Goal: Task Accomplishment & Management: Manage account settings

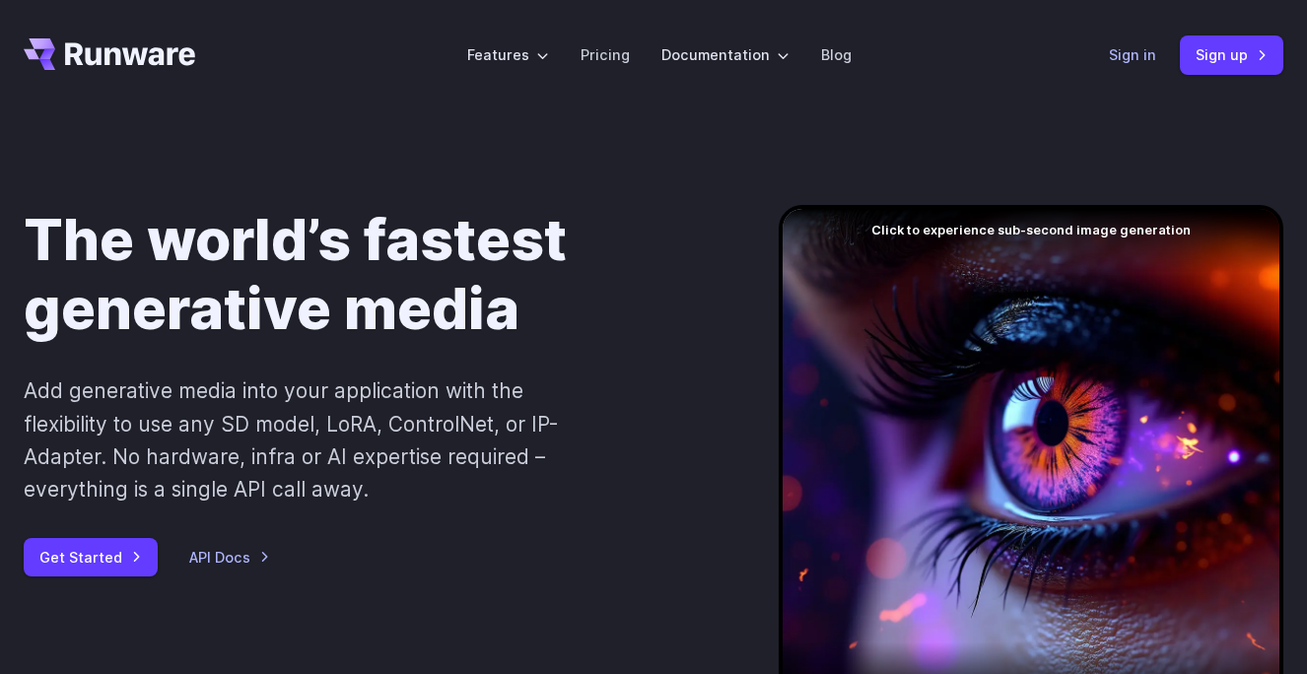
click at [1142, 57] on link "Sign in" at bounding box center [1132, 54] width 47 height 23
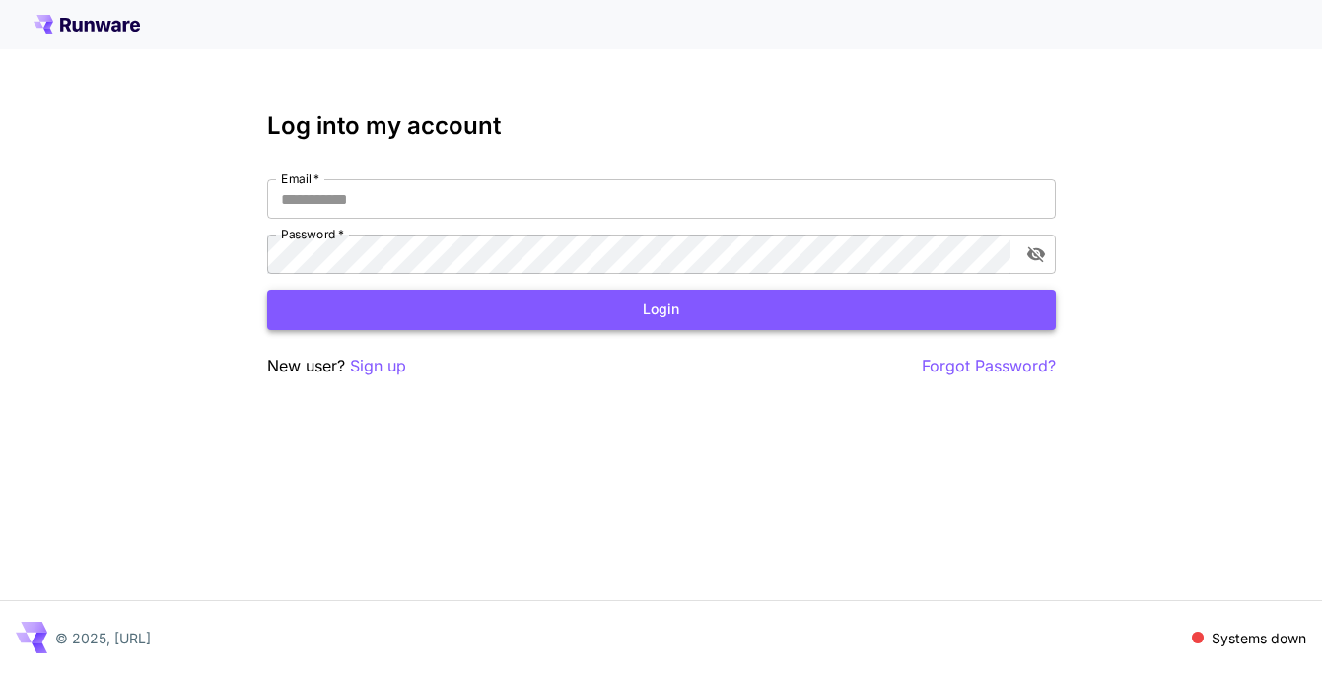
type input "**********"
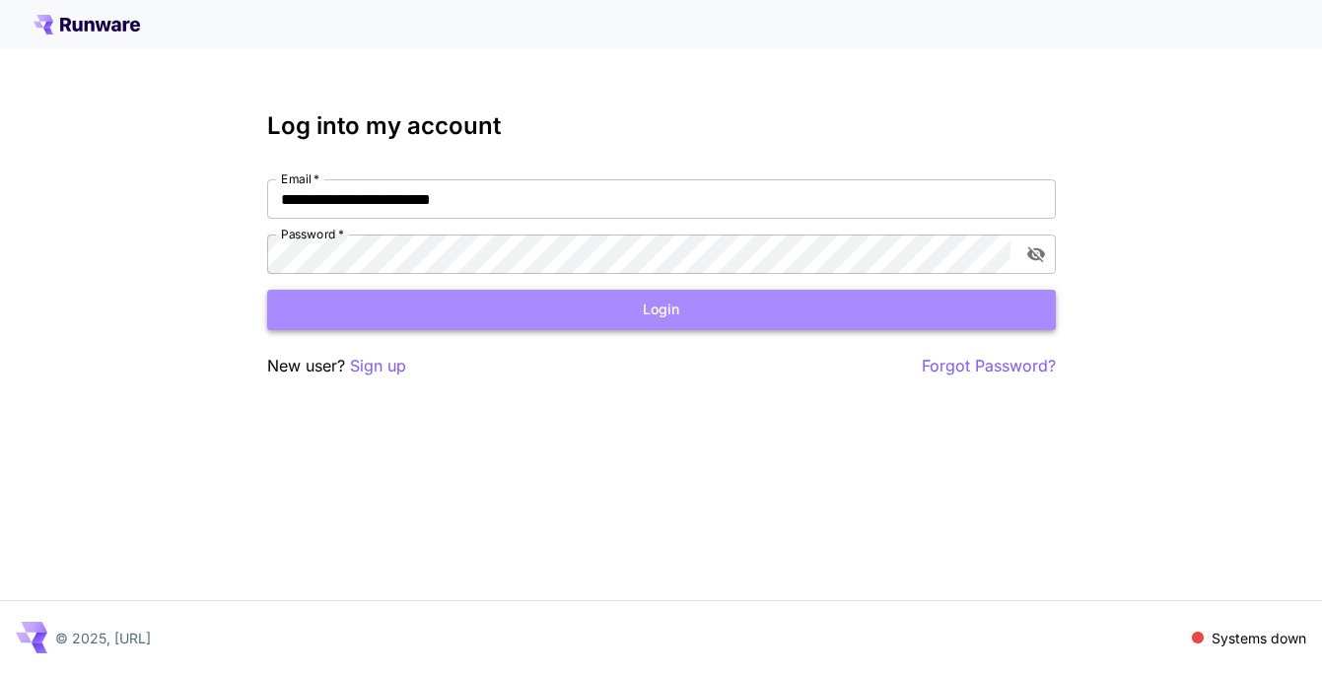
click at [675, 297] on button "Login" at bounding box center [661, 310] width 788 height 40
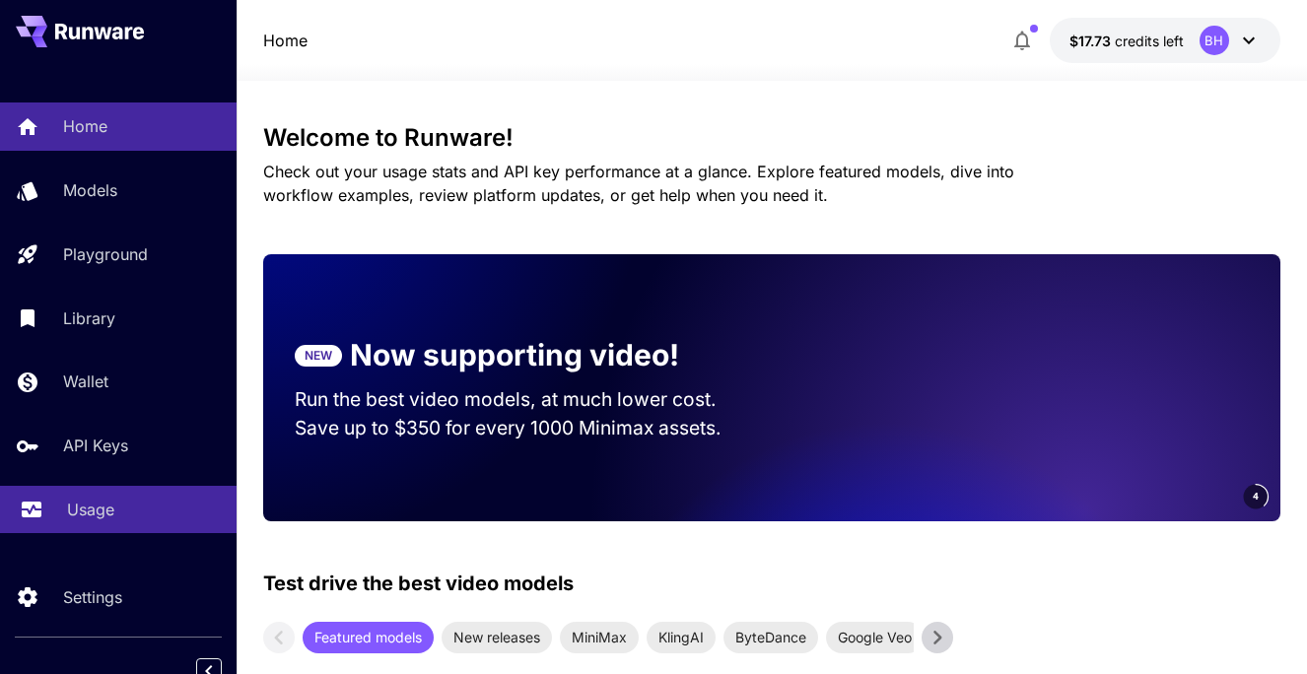
click at [68, 511] on p "Usage" at bounding box center [90, 510] width 47 height 24
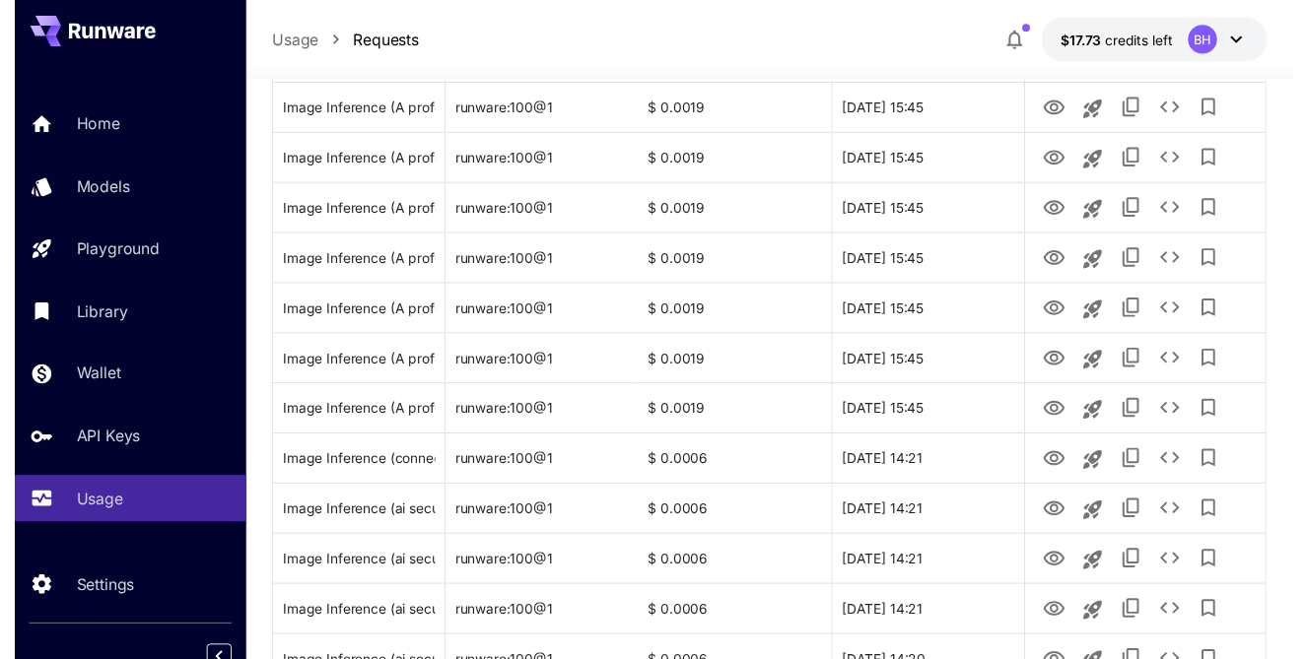
scroll to position [197, 0]
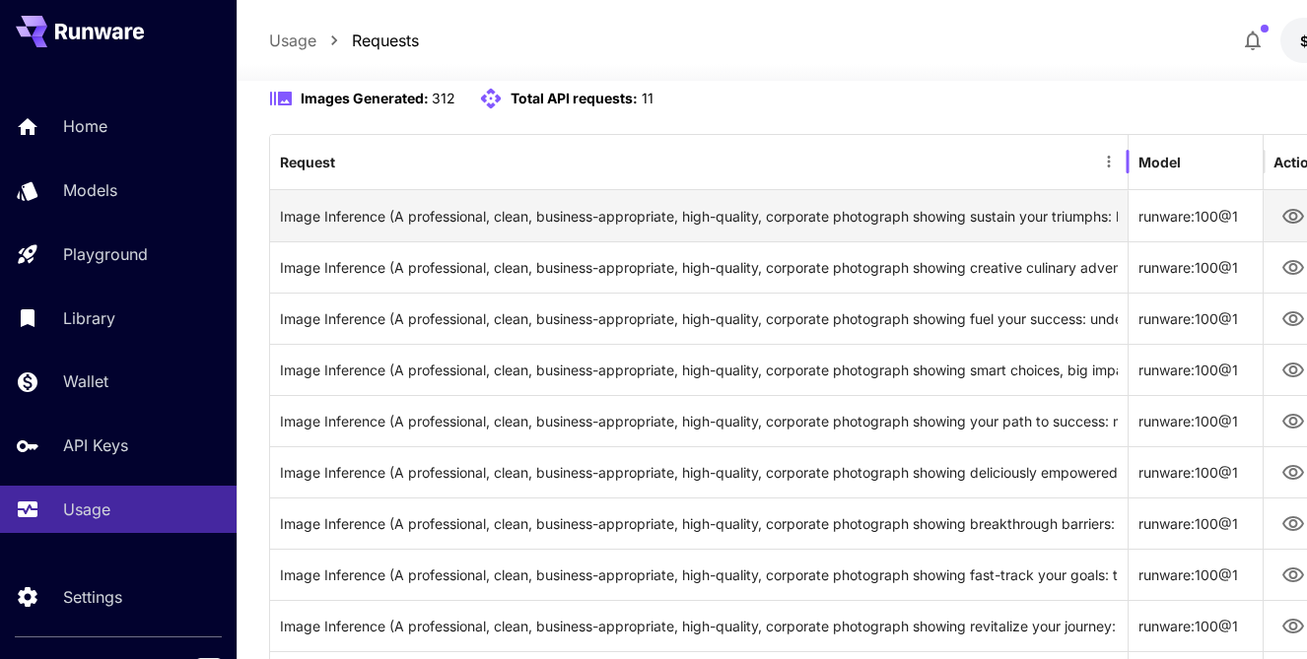
drag, startPoint x: 442, startPoint y: 215, endPoint x: 1130, endPoint y: 202, distance: 688.1
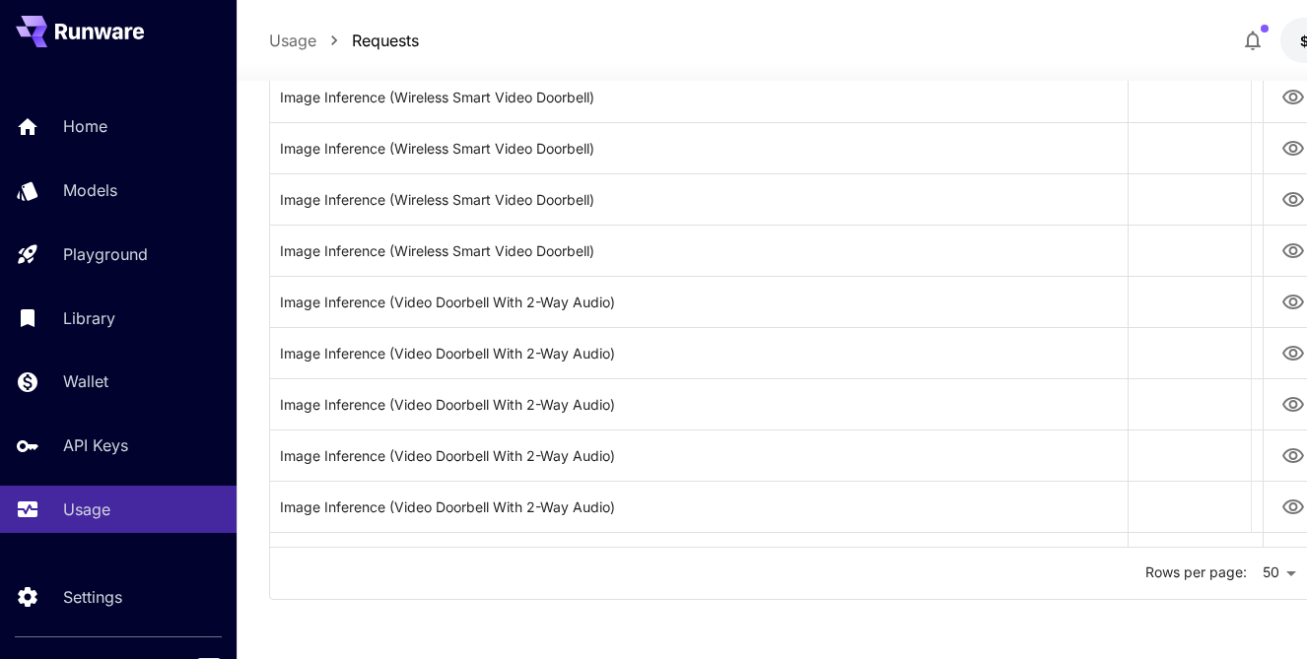
scroll to position [0, 0]
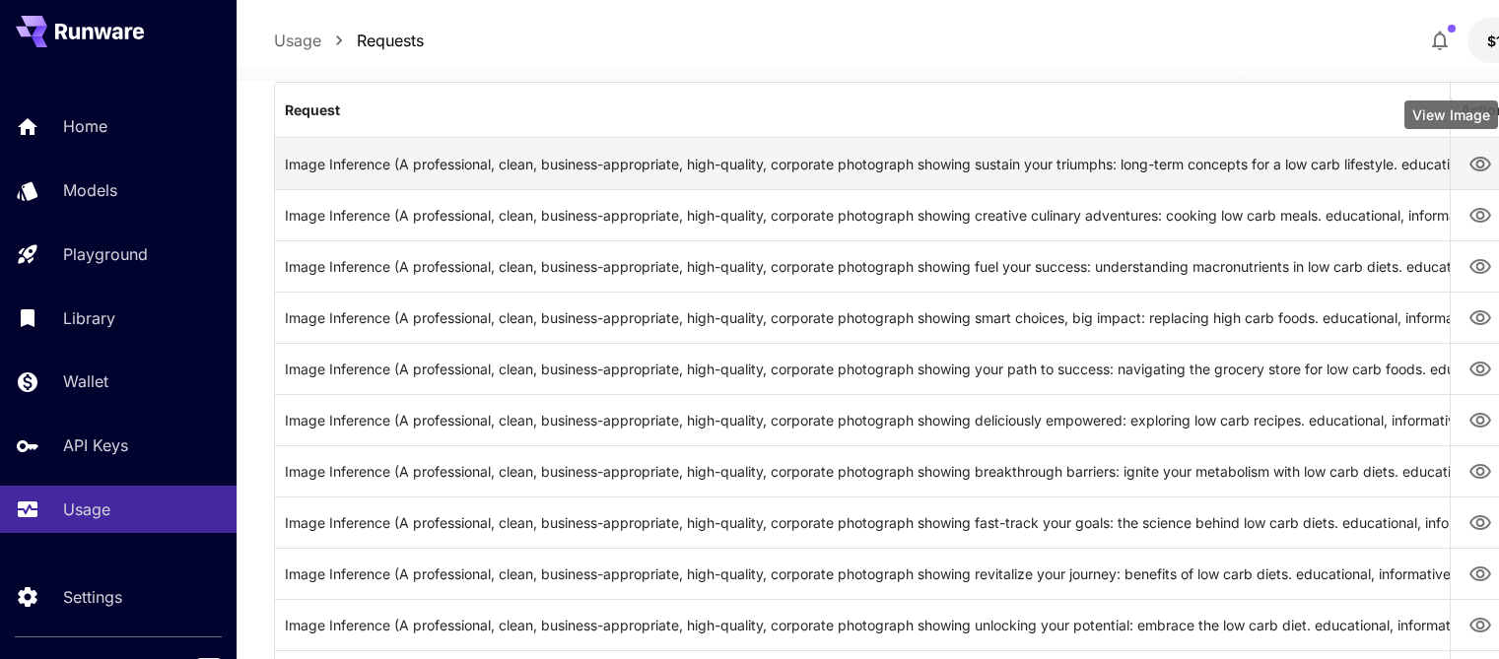
drag, startPoint x: 1130, startPoint y: 111, endPoint x: 1469, endPoint y: 150, distance: 340.2
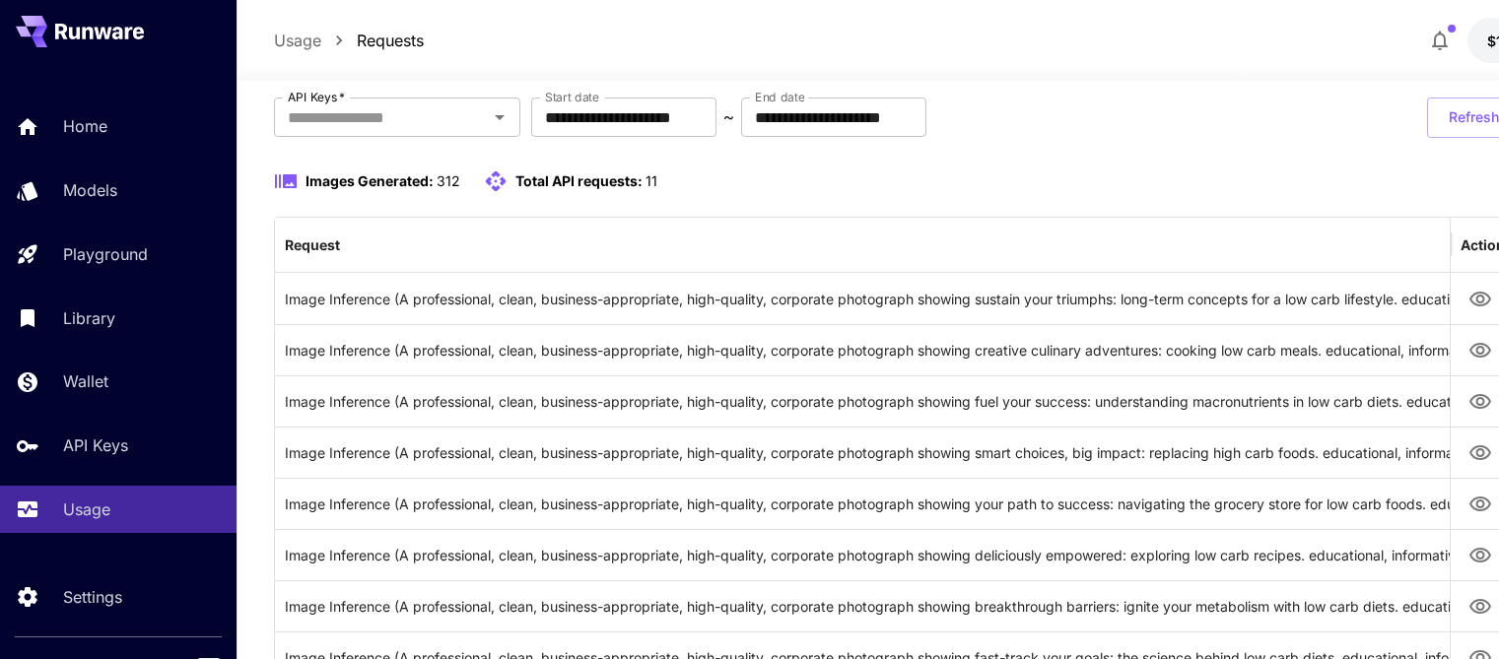
scroll to position [197, 0]
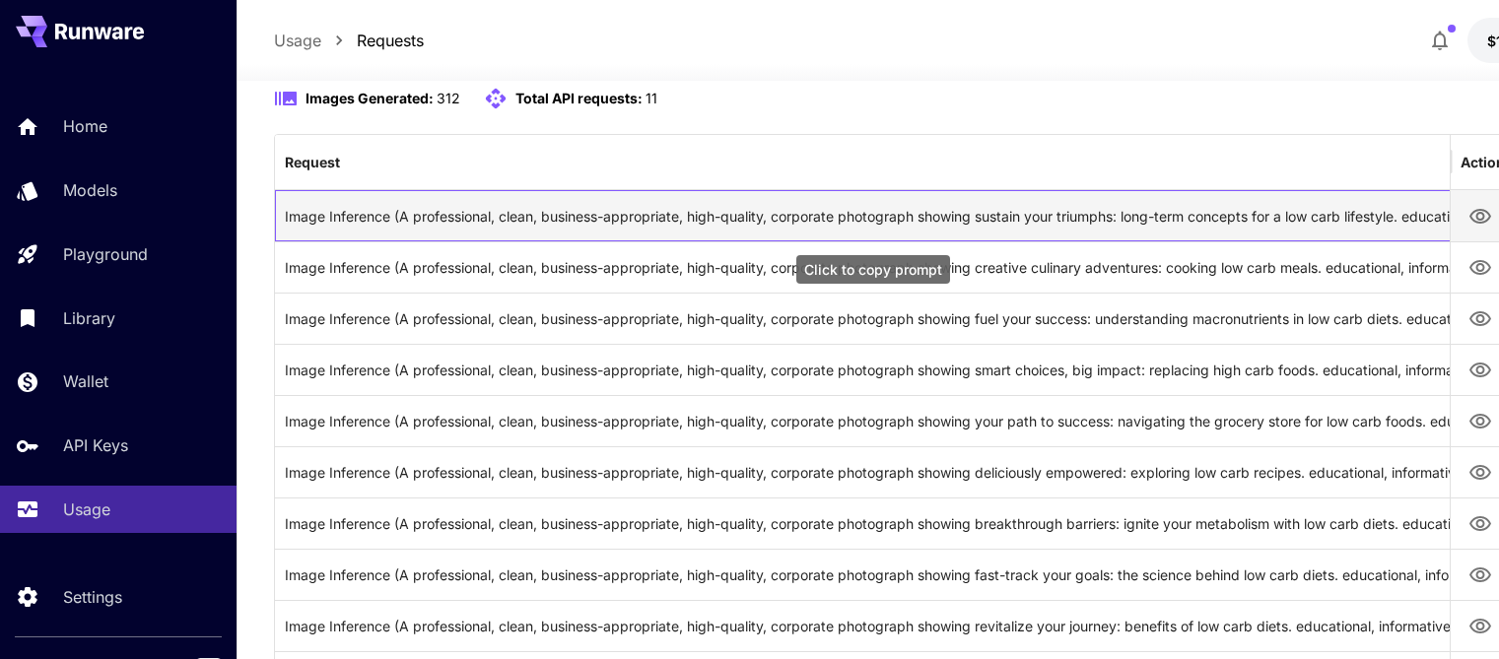
click at [313, 214] on div "Image Inference (A professional, clean, business-appropriate, high-quality, cor…" at bounding box center [873, 216] width 1176 height 50
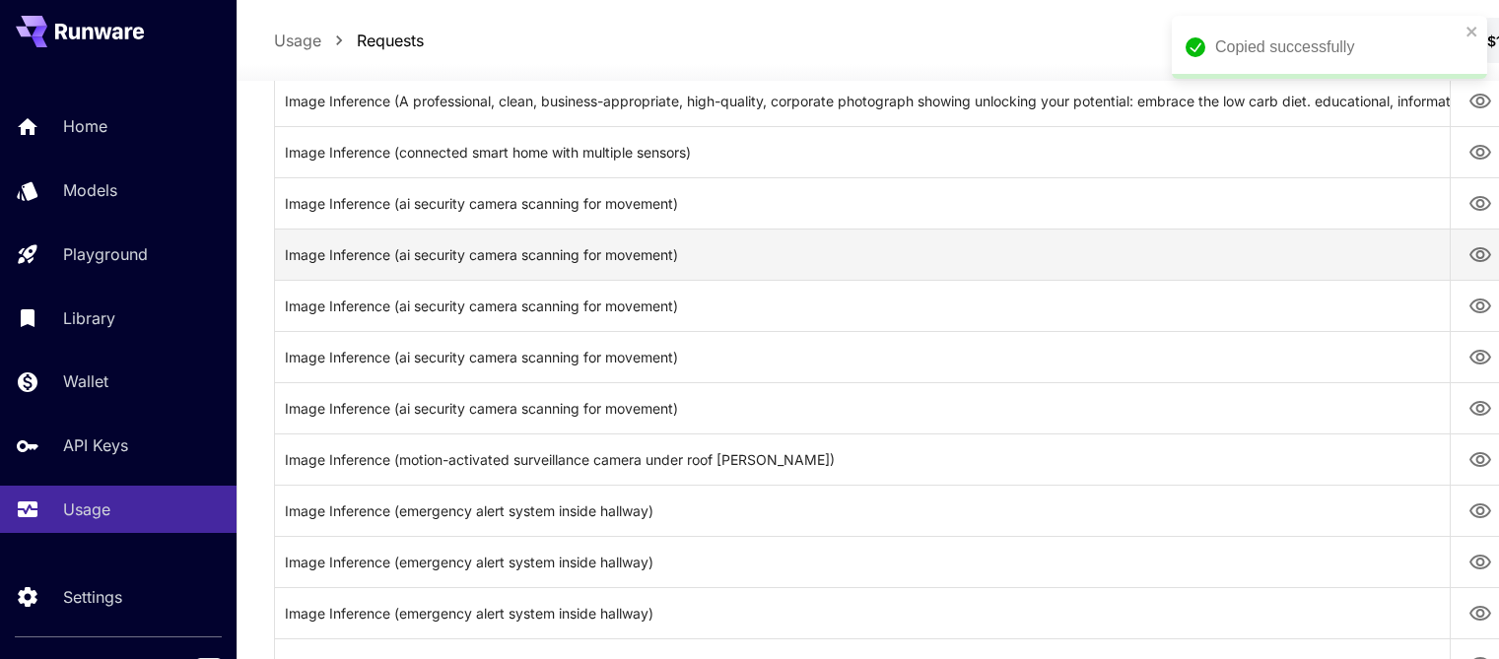
scroll to position [887, 0]
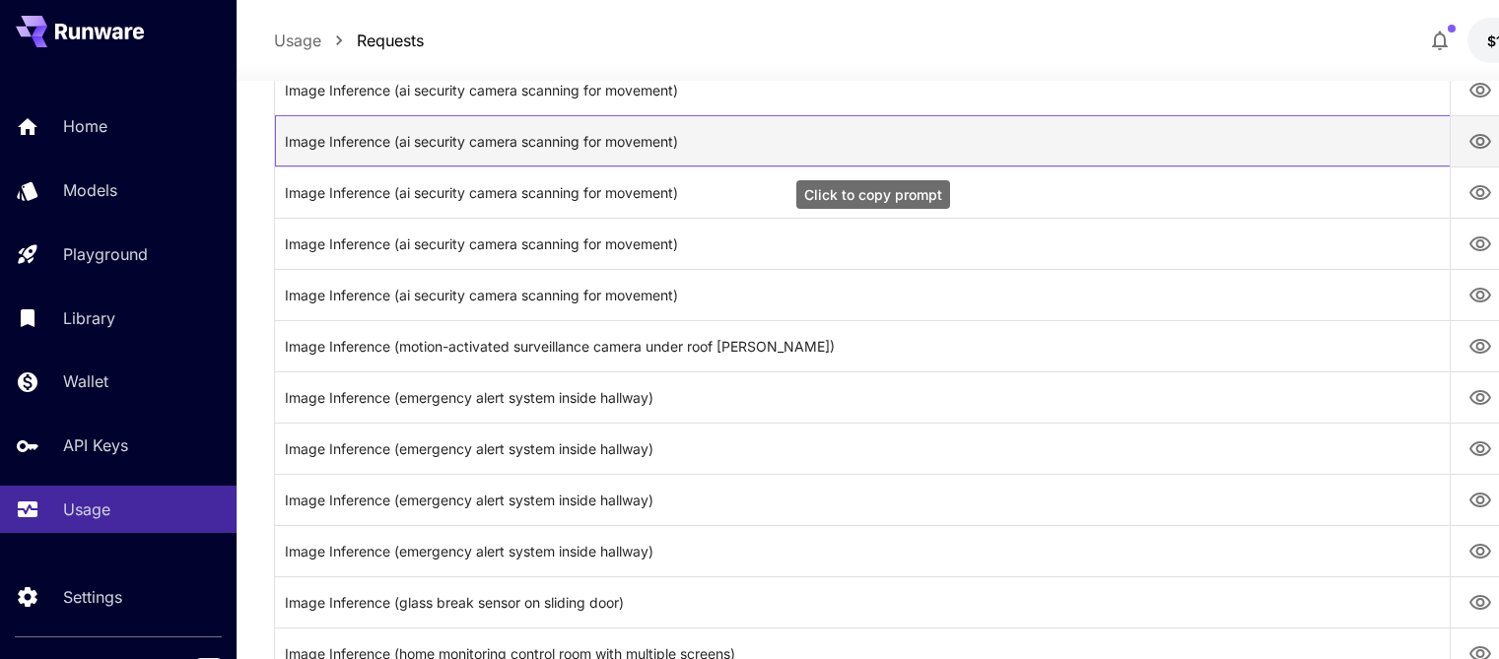
click at [355, 141] on div "Image Inference (ai security camera scanning for movement)" at bounding box center [873, 141] width 1176 height 50
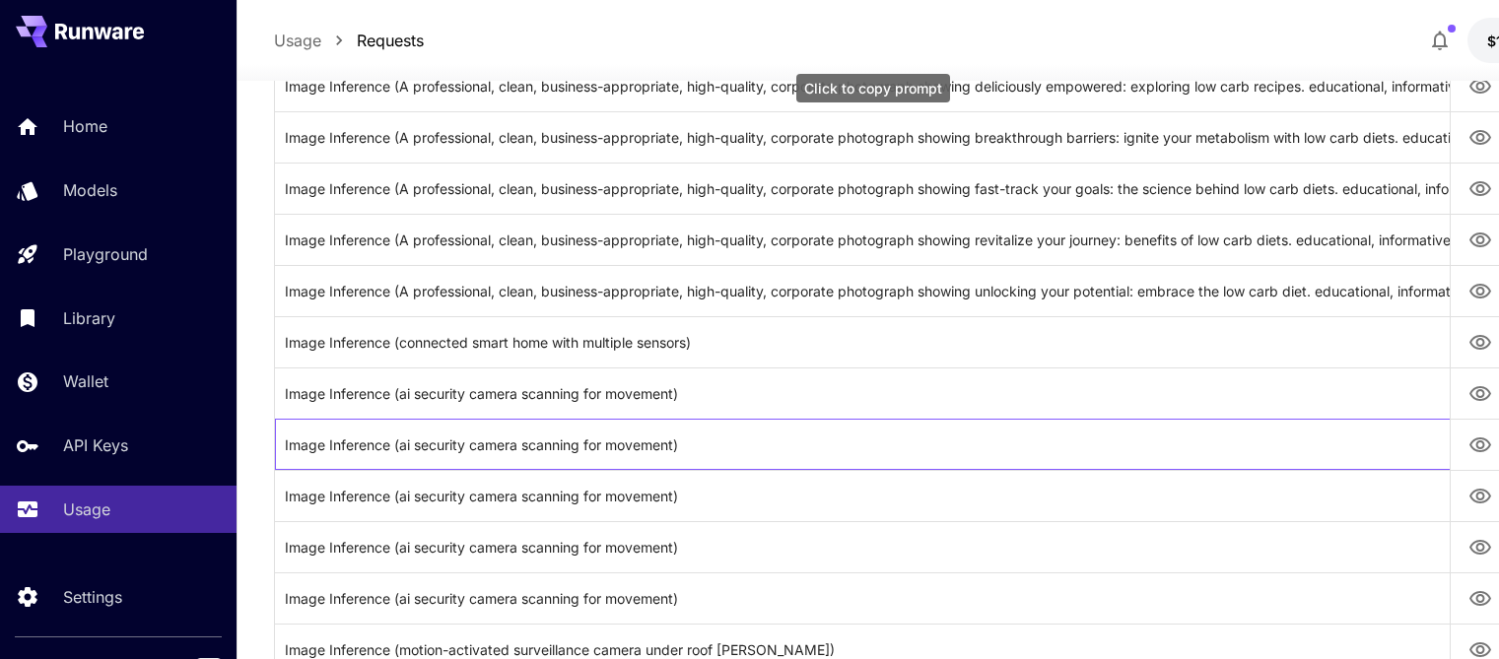
scroll to position [197, 0]
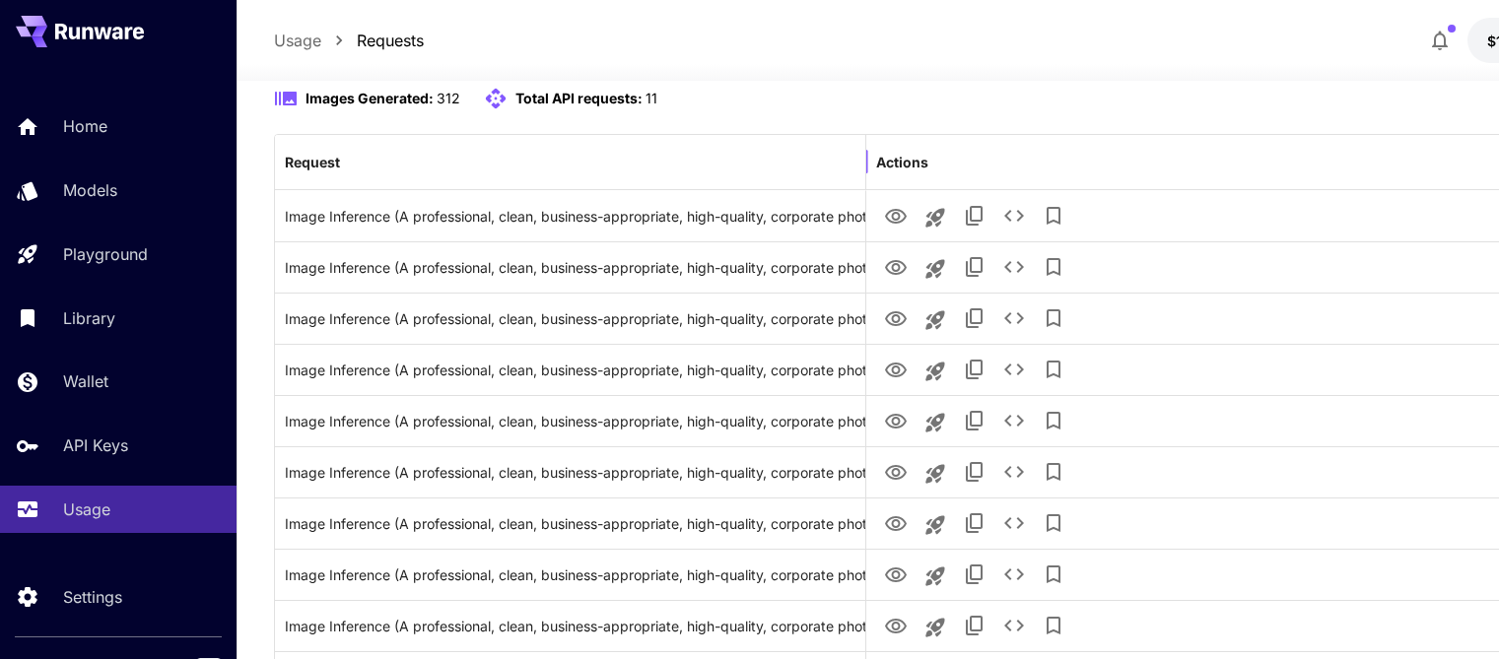
drag, startPoint x: 1451, startPoint y: 153, endPoint x: 866, endPoint y: 185, distance: 585.4
click at [866, 185] on div at bounding box center [866, 161] width 10 height 55
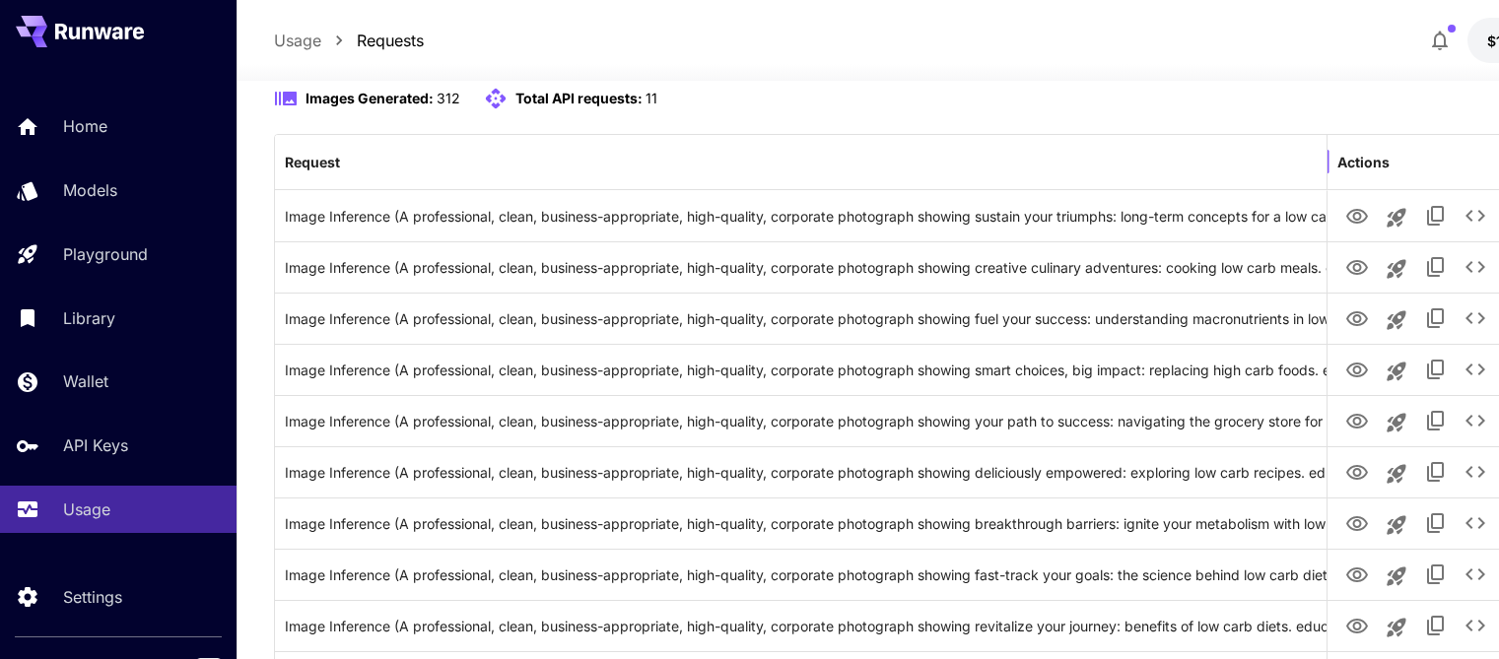
drag, startPoint x: 866, startPoint y: 171, endPoint x: 1328, endPoint y: 162, distance: 461.4
click at [1321, 162] on div at bounding box center [1328, 161] width 10 height 55
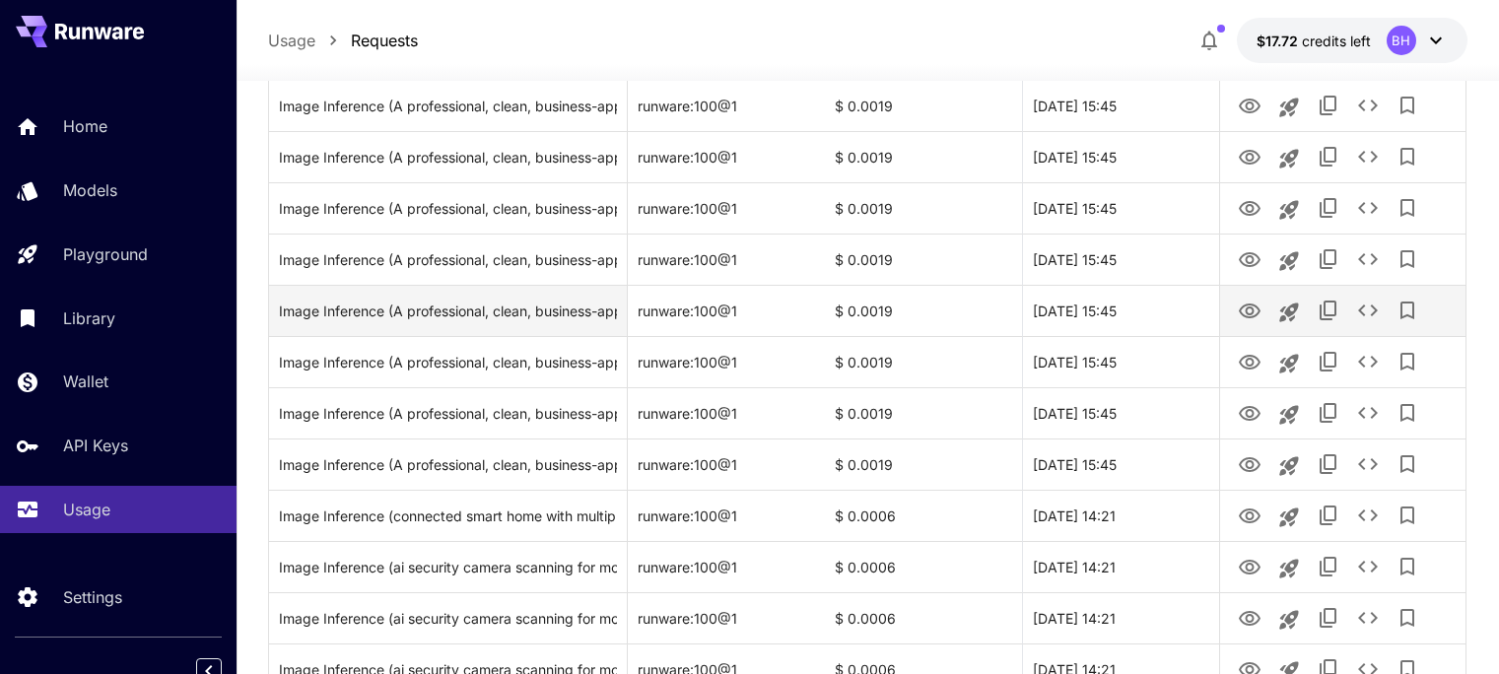
scroll to position [1380, 0]
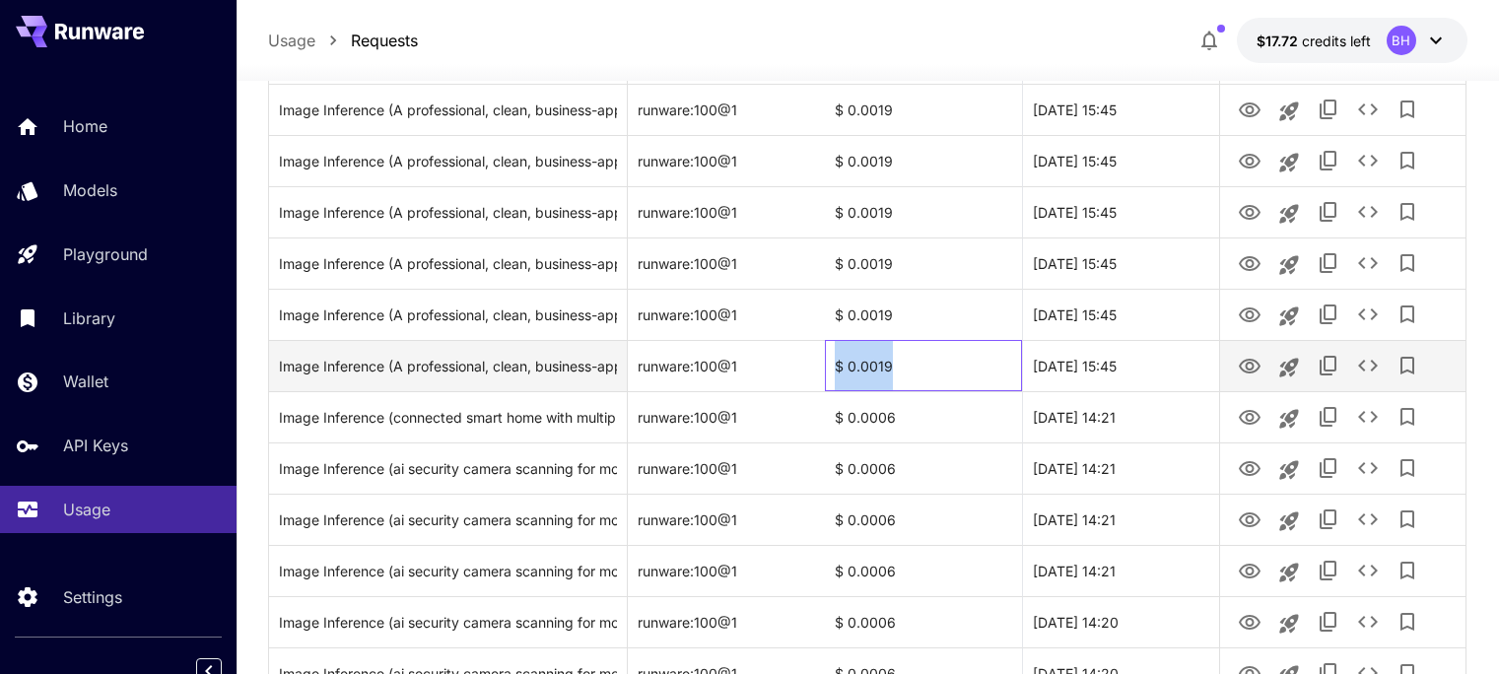
drag, startPoint x: 834, startPoint y: 362, endPoint x: 888, endPoint y: 362, distance: 54.2
click at [888, 362] on div "$ 0.0019" at bounding box center [923, 365] width 197 height 51
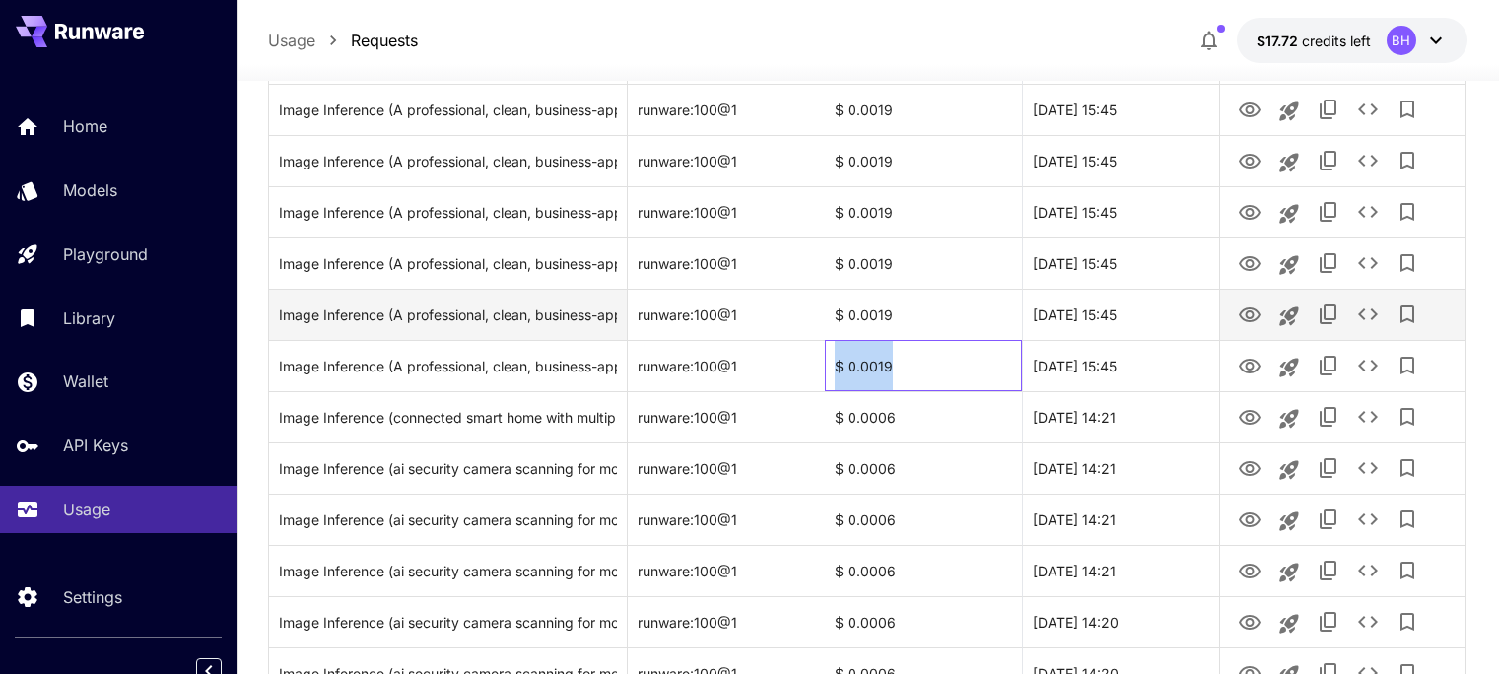
copy div "$ 0.0019"
